Goal: Information Seeking & Learning: Find specific fact

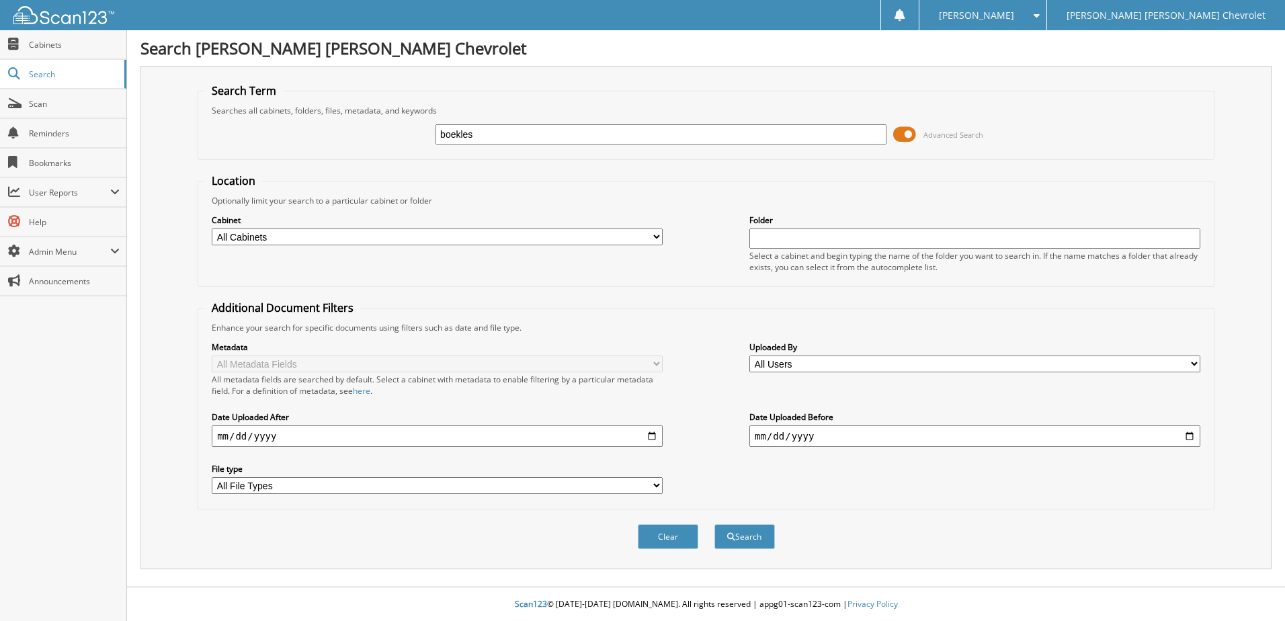
type input "boekles"
click at [714, 524] on button "Search" at bounding box center [744, 536] width 60 height 25
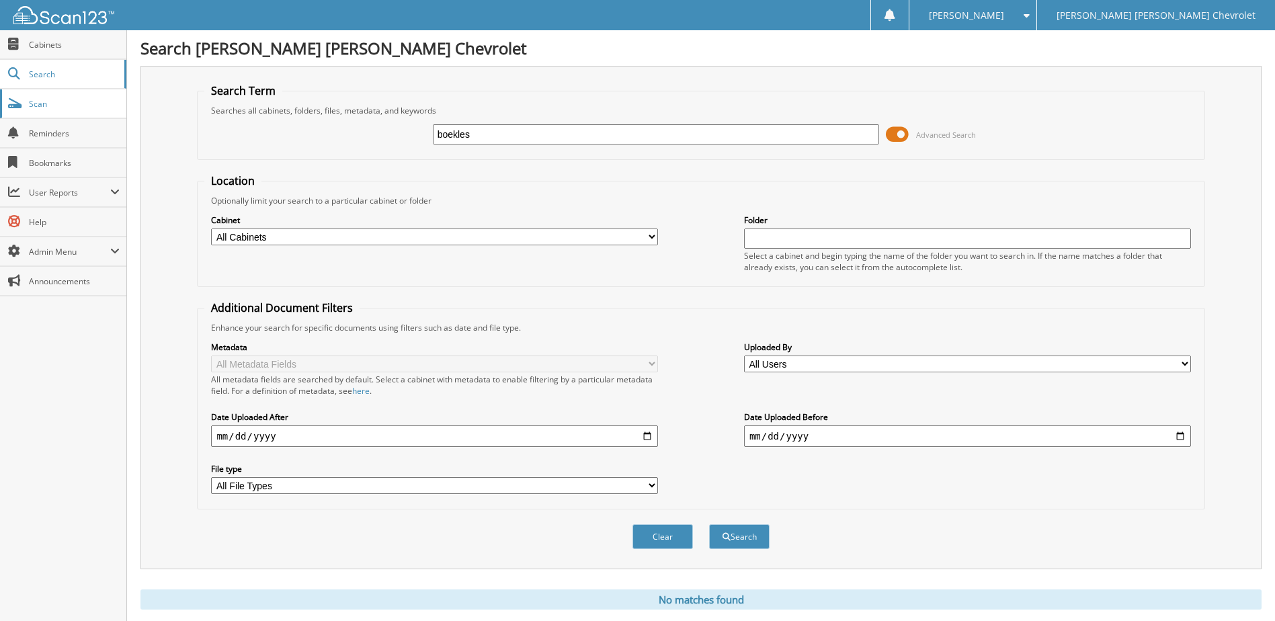
drag, startPoint x: 566, startPoint y: 141, endPoint x: 104, endPoint y: 94, distance: 464.6
click at [104, 94] on body "[PERSON_NAME] Settings Logout [PERSON_NAME] [PERSON_NAME] Chevrolet Close Cabin…" at bounding box center [637, 328] width 1275 height 656
type input "birch"
click at [709, 524] on button "Search" at bounding box center [739, 536] width 60 height 25
drag, startPoint x: 486, startPoint y: 141, endPoint x: 376, endPoint y: 126, distance: 111.9
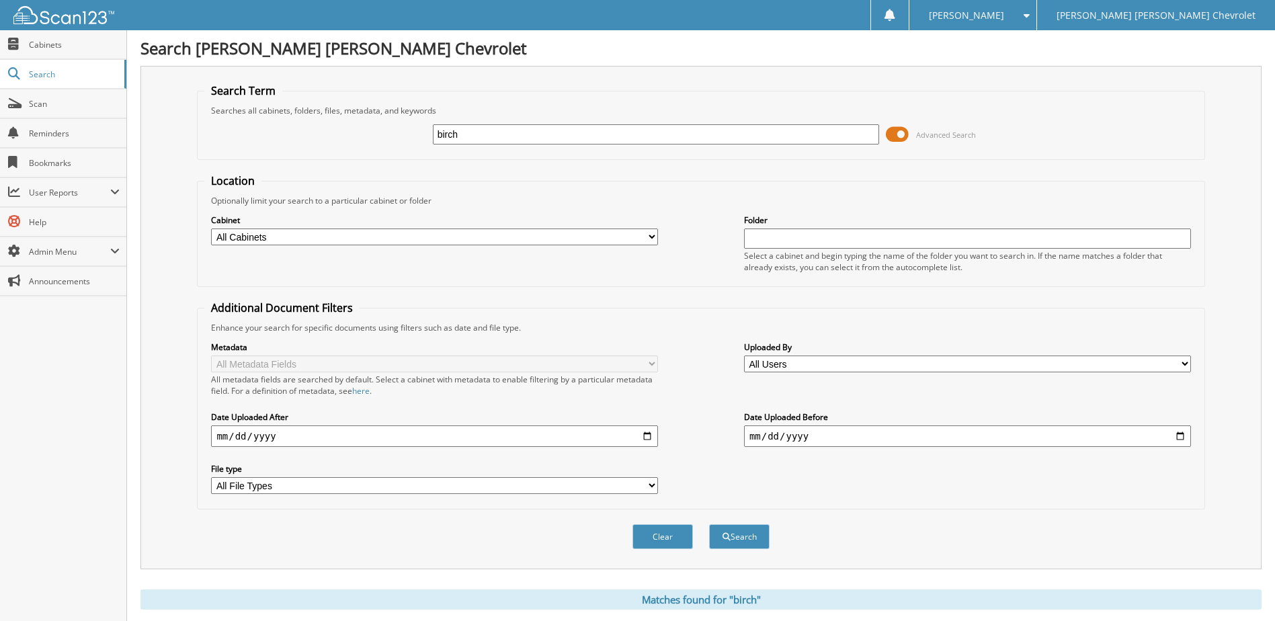
click at [376, 126] on div "birch Advanced Search" at bounding box center [700, 134] width 992 height 36
type input "walter"
click at [760, 538] on button "Search" at bounding box center [739, 536] width 60 height 25
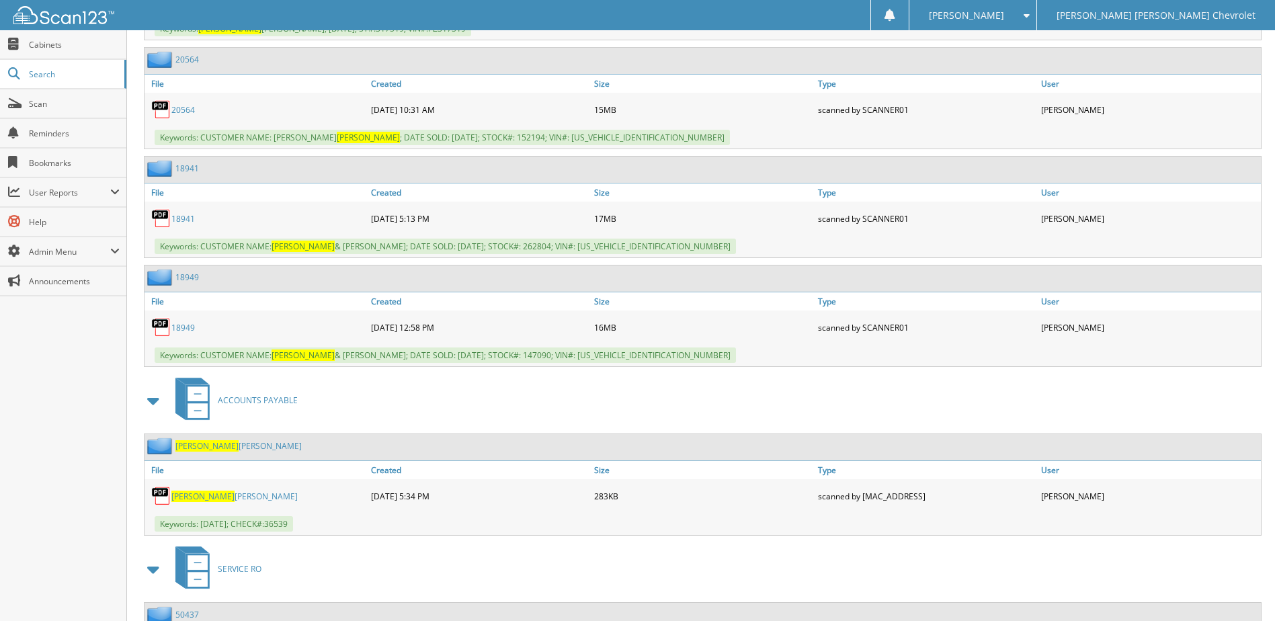
scroll to position [4233, 0]
